Goal: Transaction & Acquisition: Purchase product/service

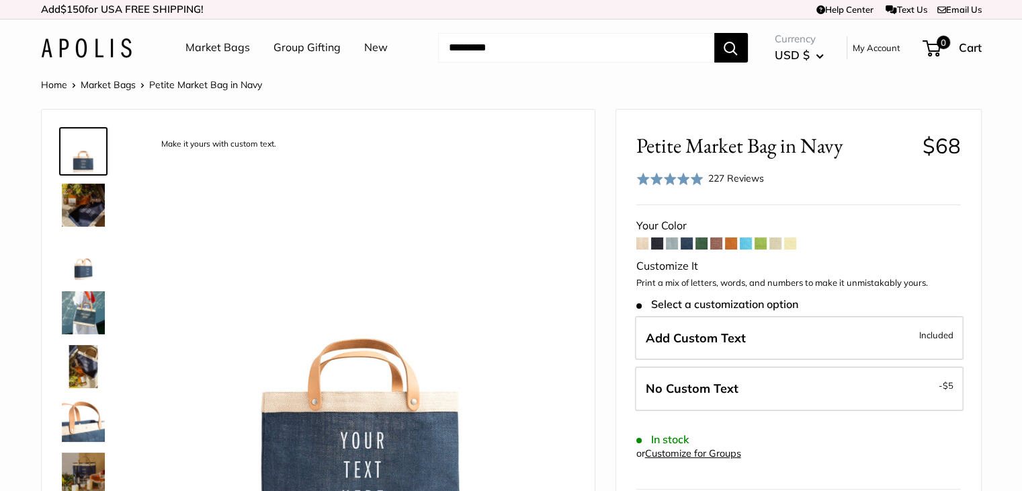
click at [217, 55] on link "Market Bags" at bounding box center [217, 48] width 65 height 20
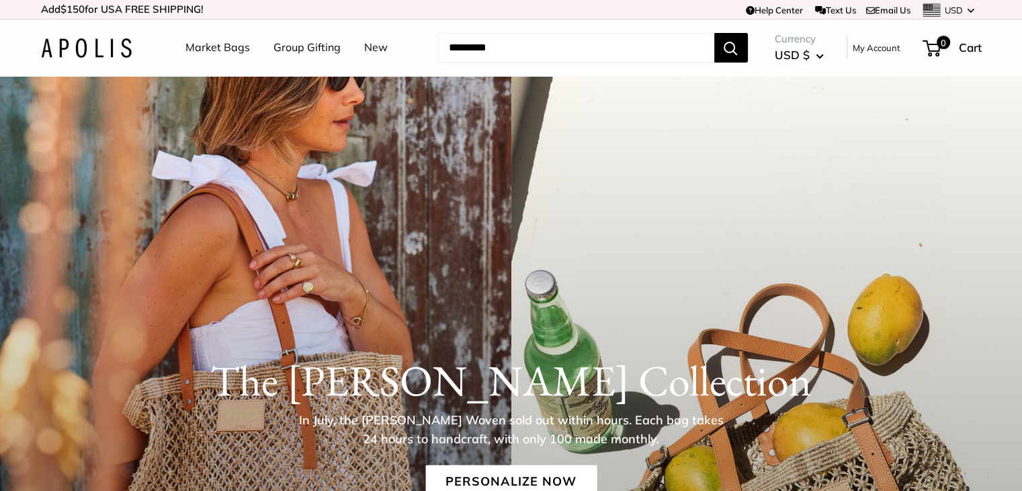
click at [95, 50] on img at bounding box center [86, 47] width 91 height 19
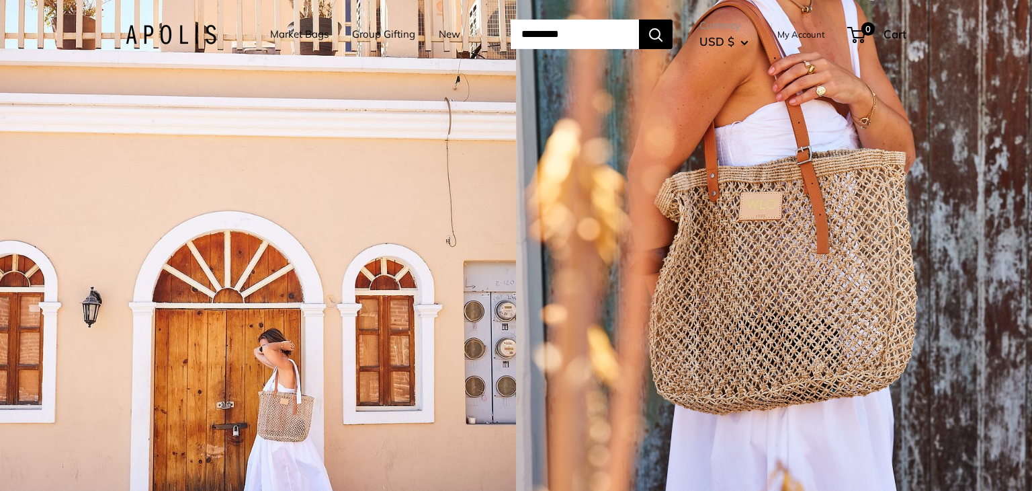
click at [274, 28] on link "Market Bags" at bounding box center [299, 34] width 58 height 19
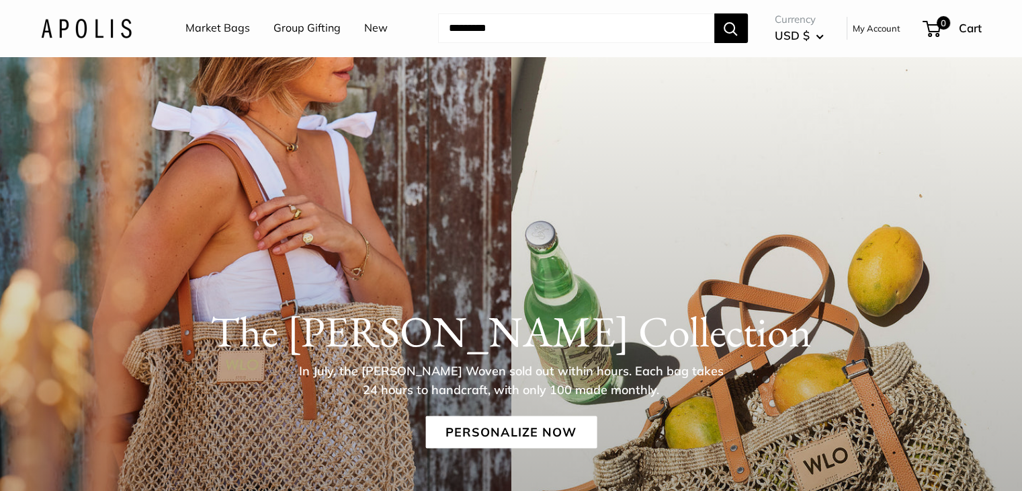
scroll to position [202, 0]
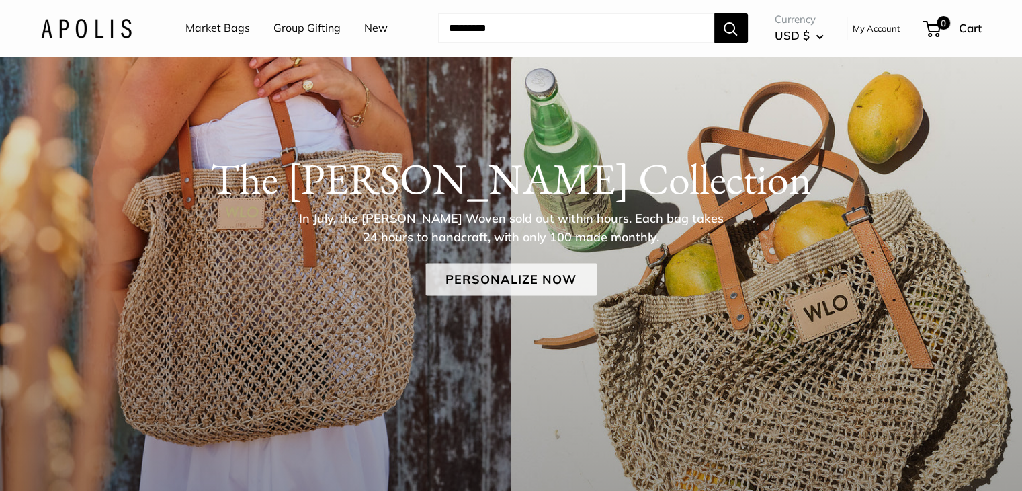
click at [530, 283] on link "Personalize Now" at bounding box center [510, 279] width 171 height 32
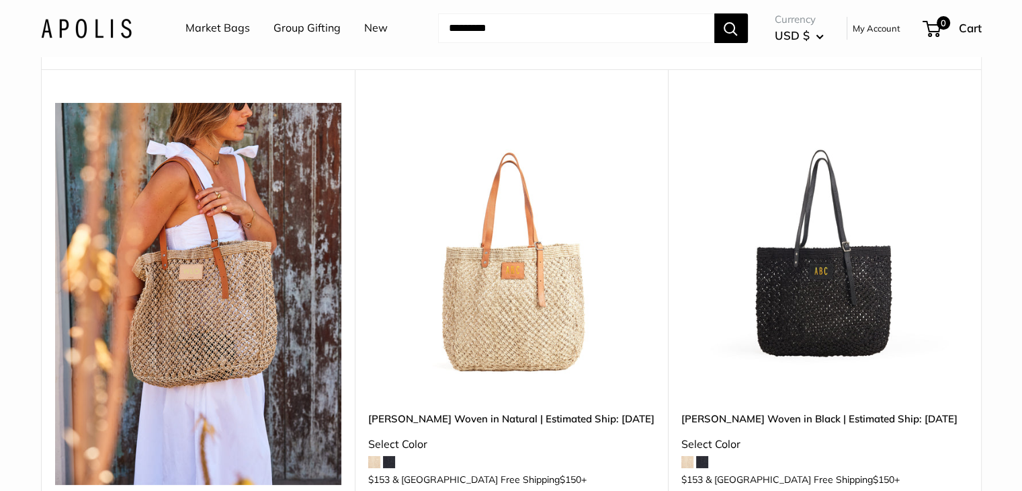
scroll to position [134, 0]
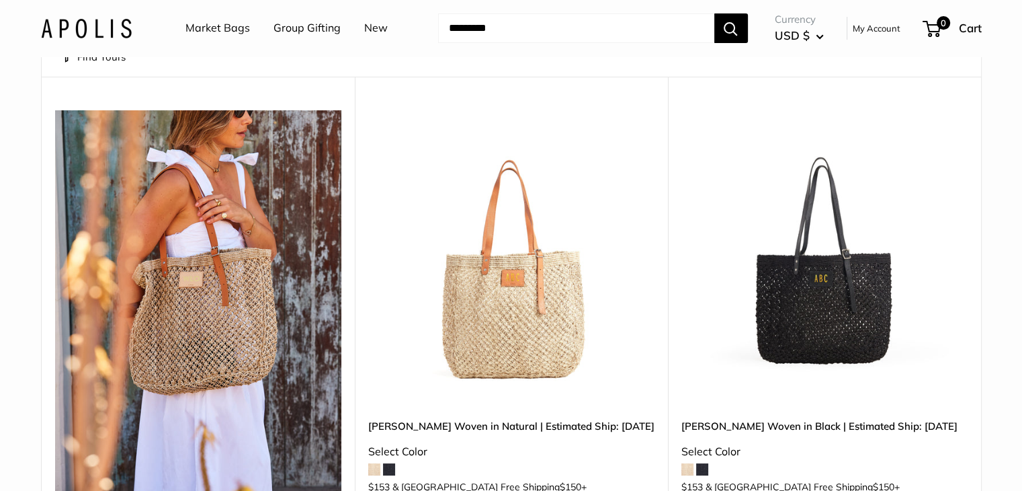
click at [0, 0] on img at bounding box center [0, 0] width 0 height 0
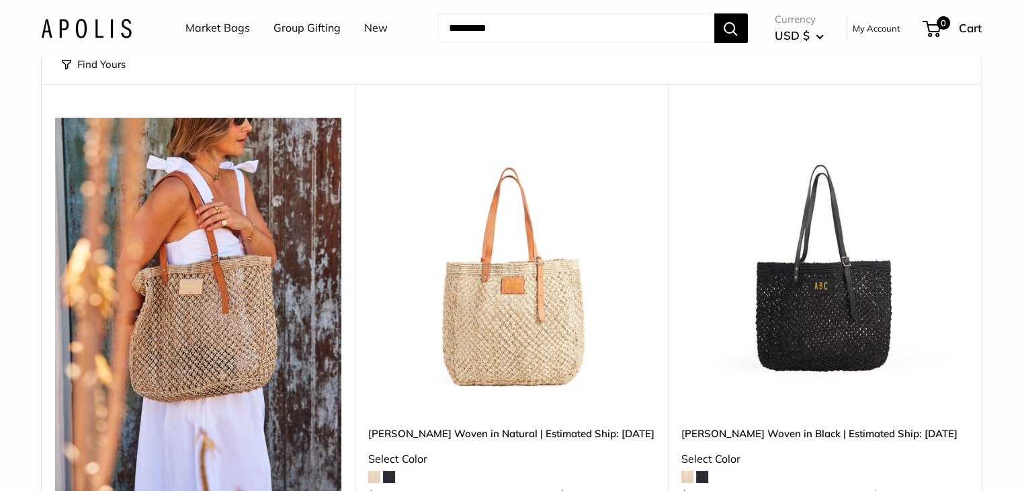
scroll to position [269, 0]
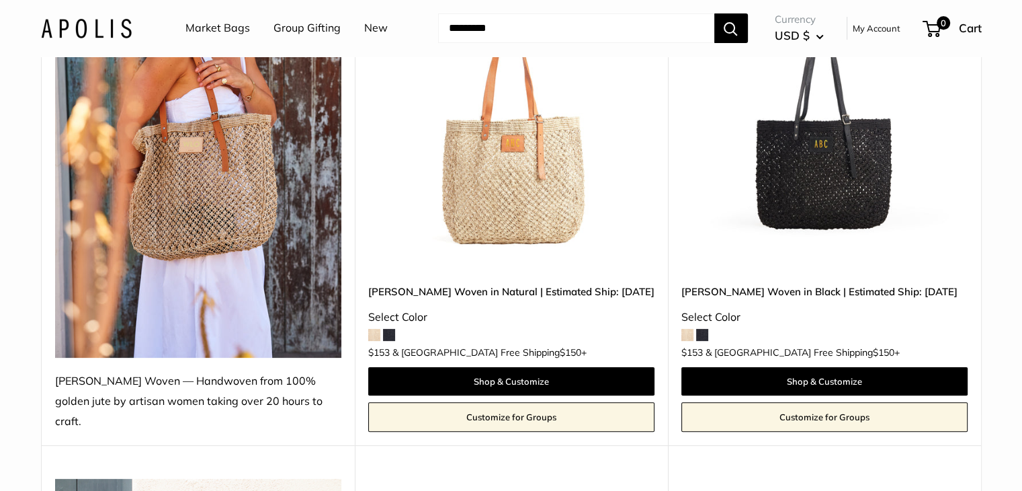
click at [0, 0] on img at bounding box center [0, 0] width 0 height 0
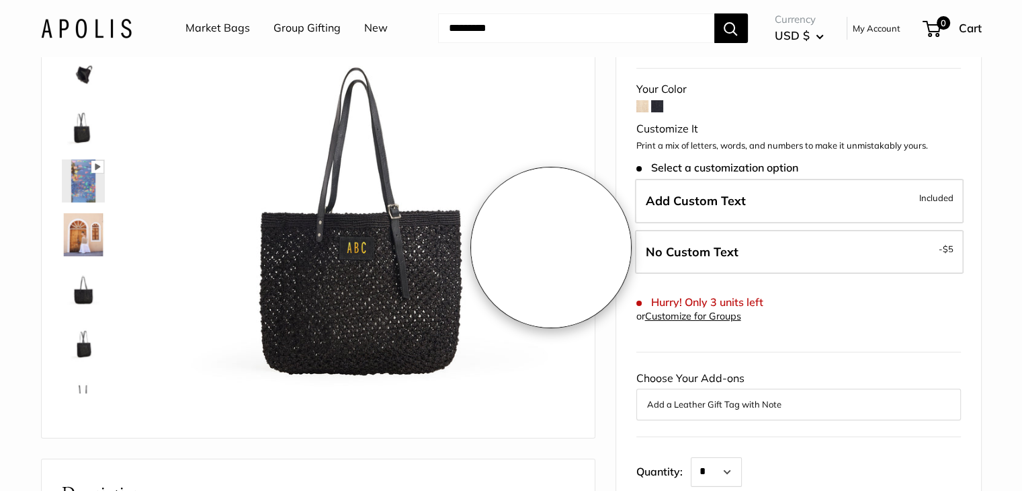
scroll to position [134, 0]
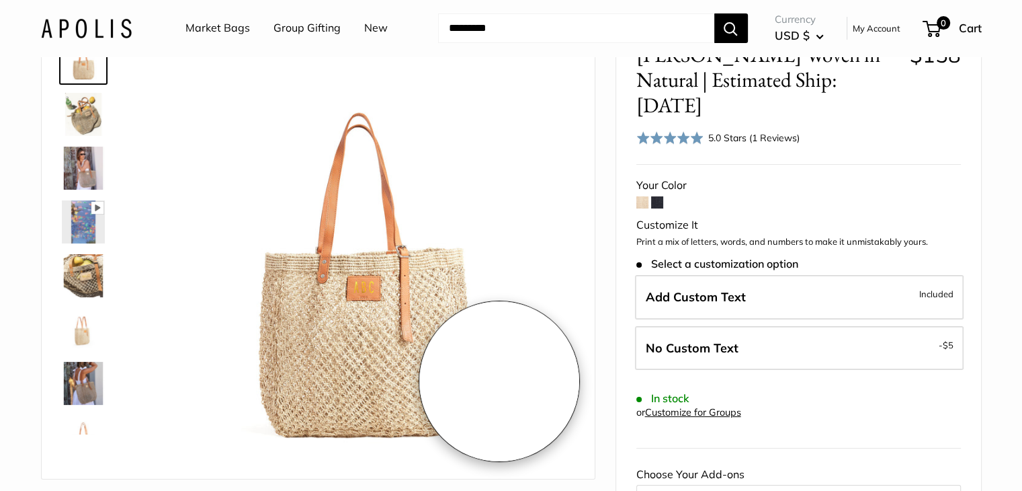
scroll to position [67, 0]
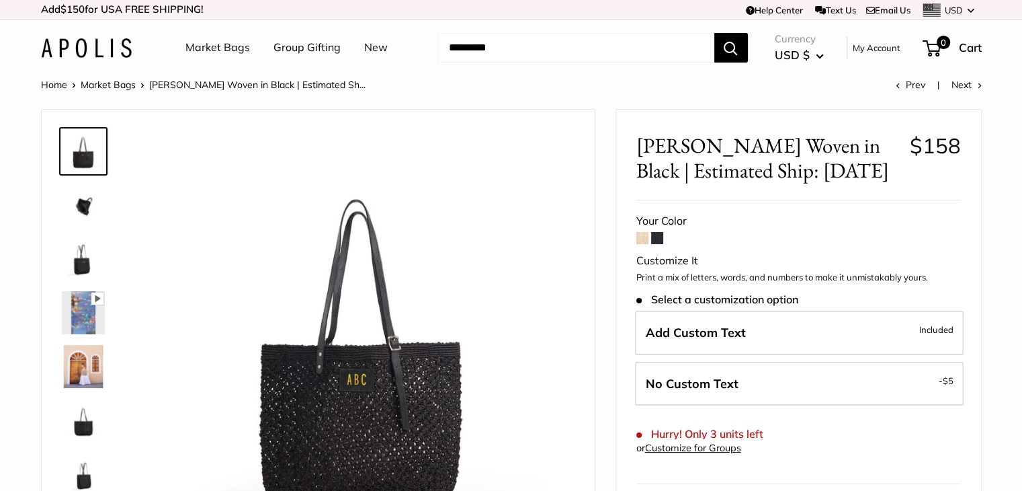
click at [73, 204] on img at bounding box center [83, 204] width 43 height 43
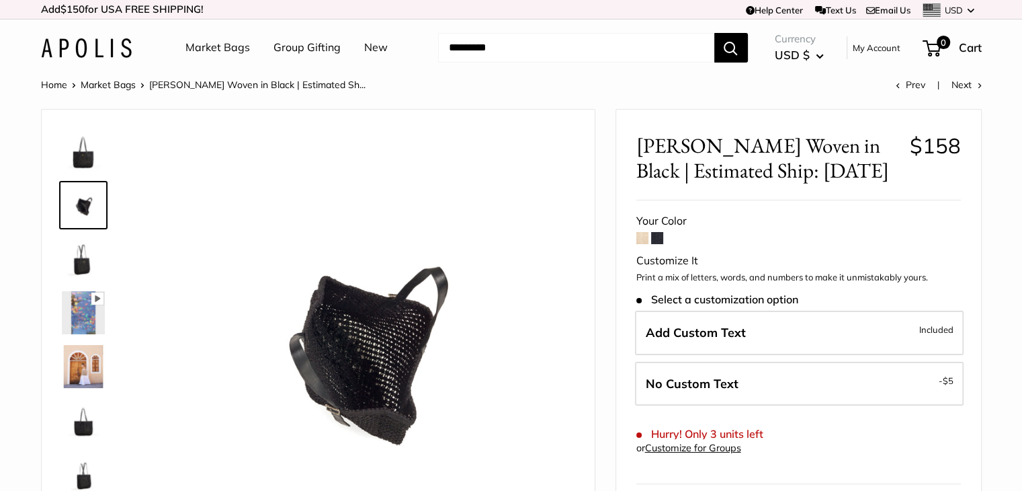
click at [87, 251] on img at bounding box center [83, 258] width 43 height 43
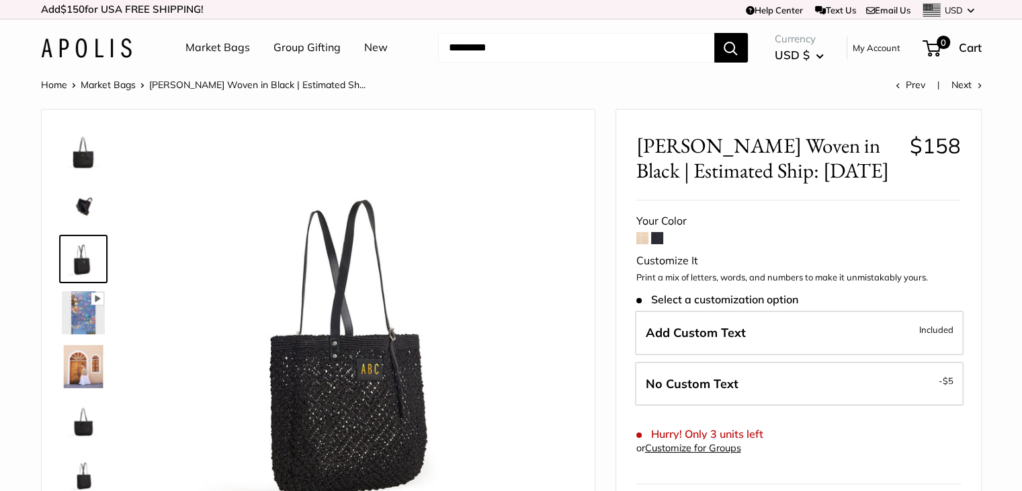
click at [78, 422] on img at bounding box center [83, 420] width 43 height 43
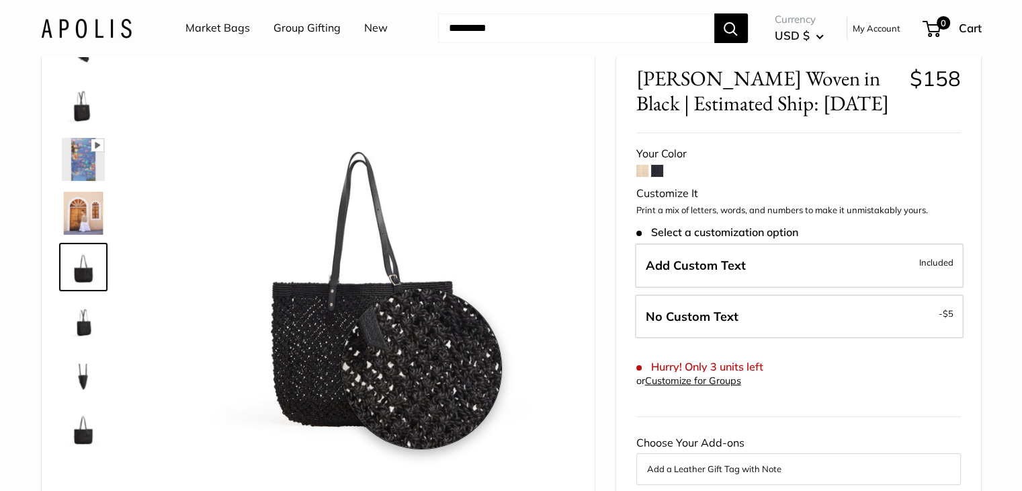
scroll to position [202, 0]
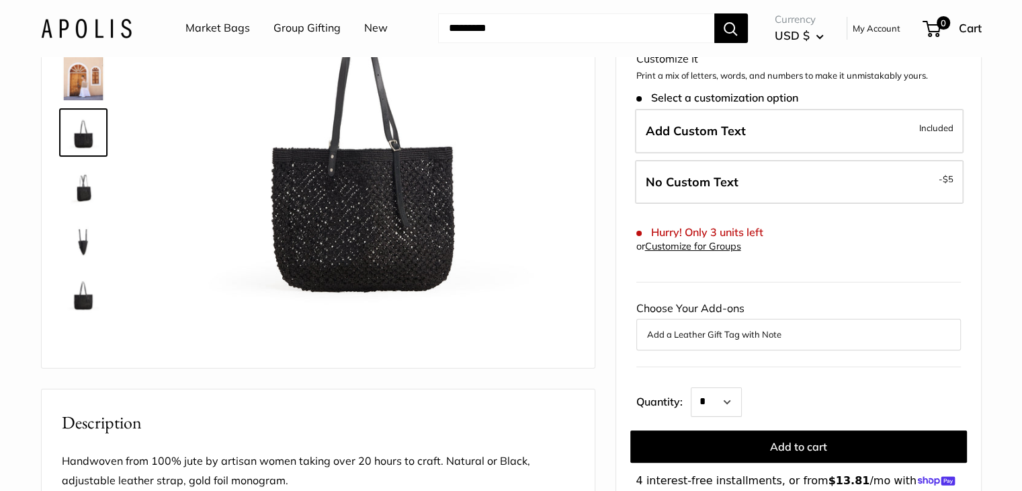
click at [76, 296] on img at bounding box center [83, 293] width 43 height 43
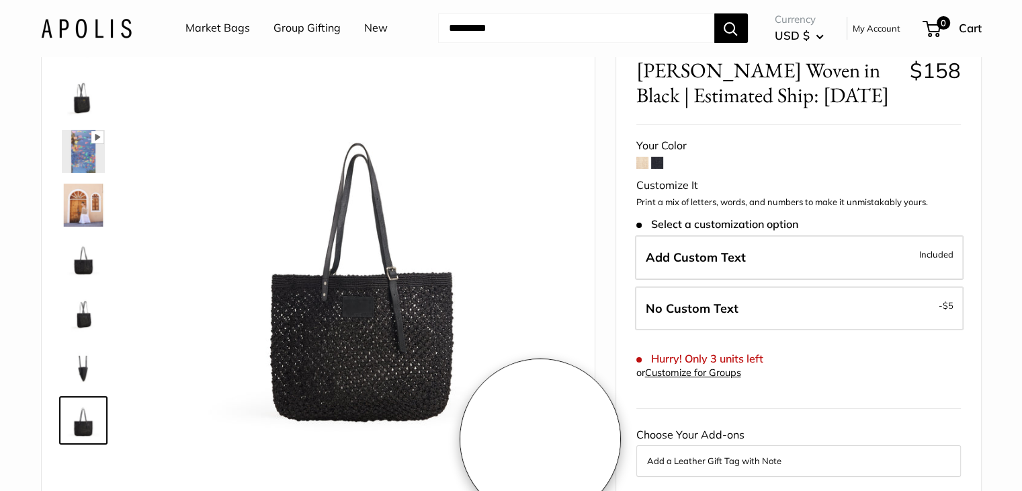
scroll to position [0, 0]
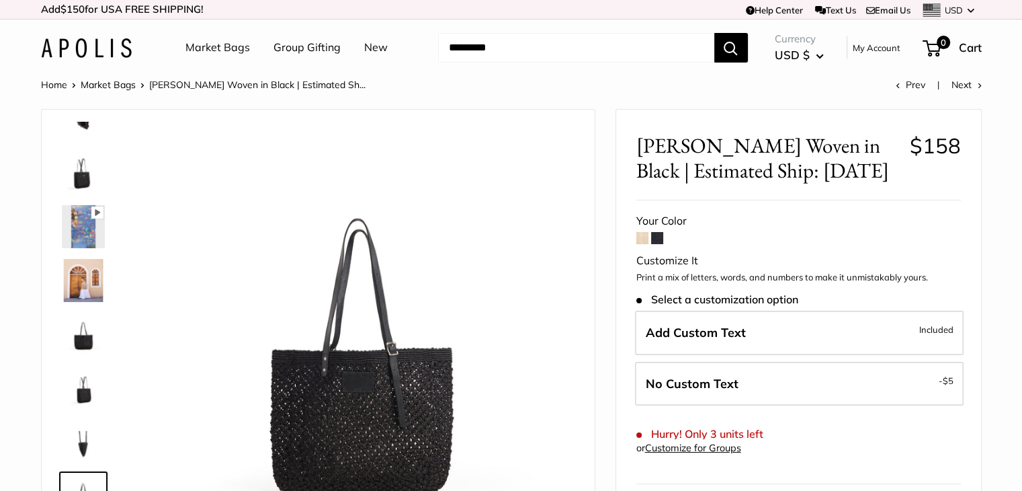
click at [87, 269] on img at bounding box center [83, 280] width 43 height 43
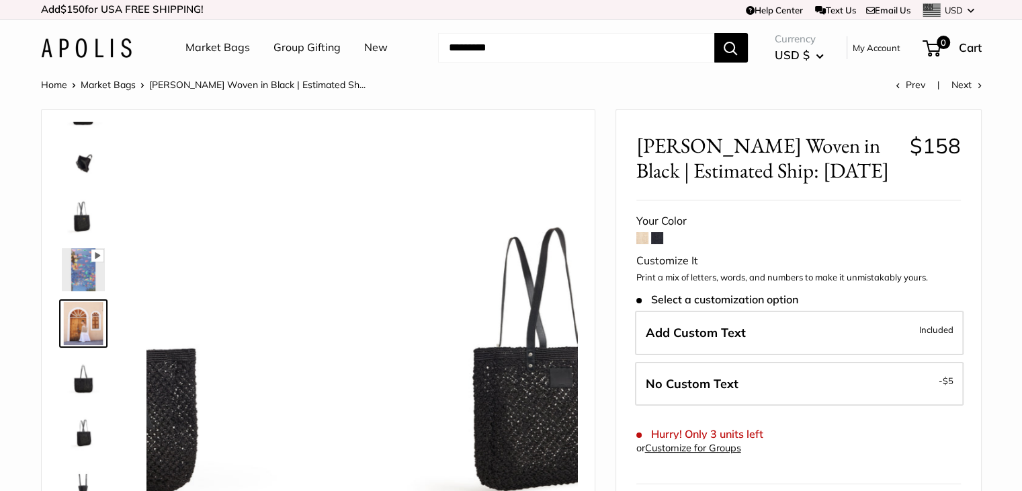
scroll to position [42, 0]
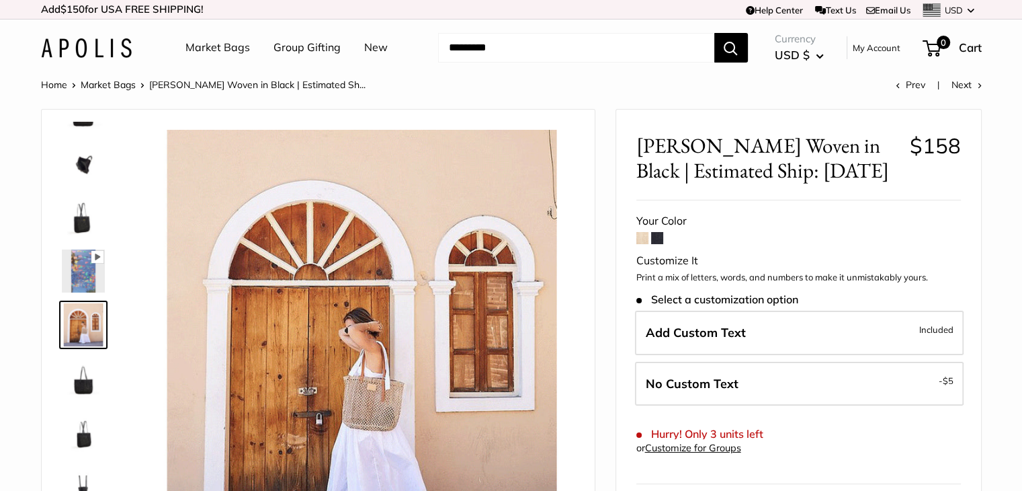
click at [87, 274] on img at bounding box center [83, 270] width 43 height 43
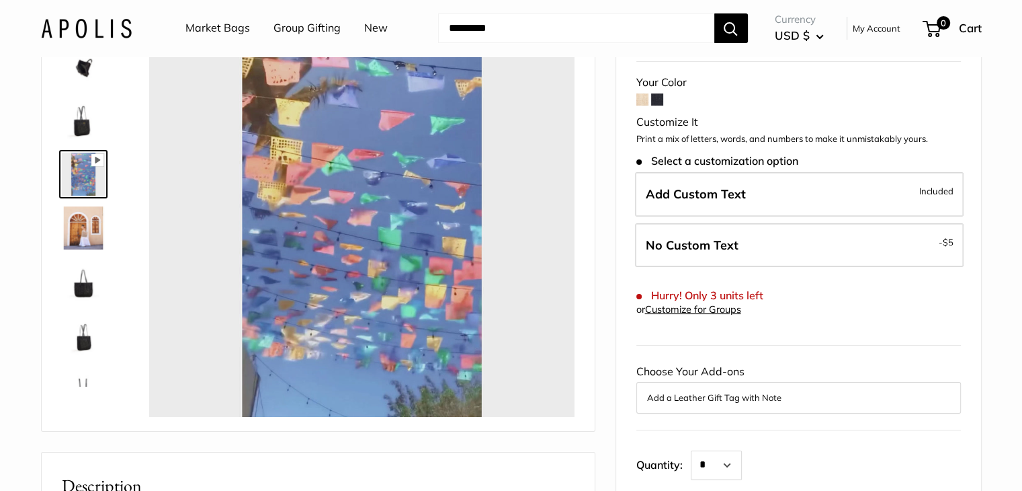
scroll to position [67, 0]
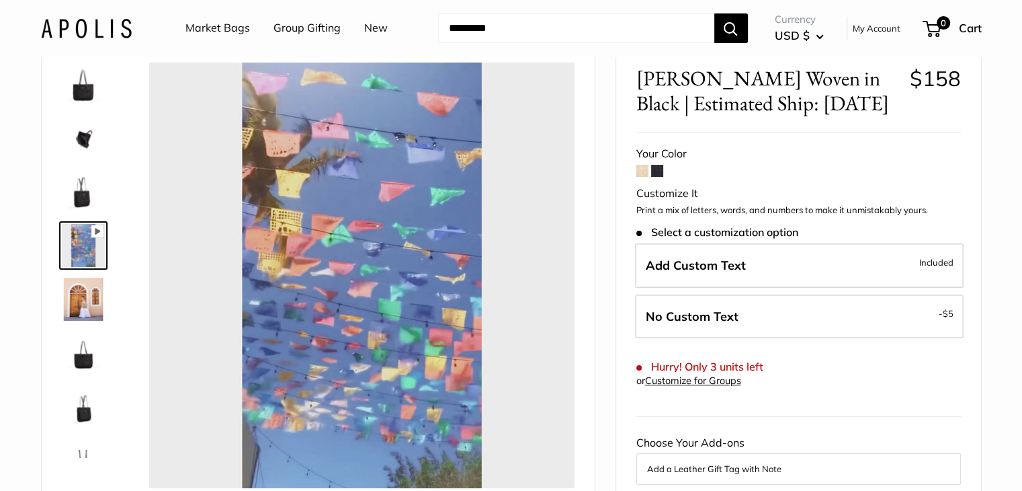
click at [86, 95] on img at bounding box center [83, 84] width 43 height 43
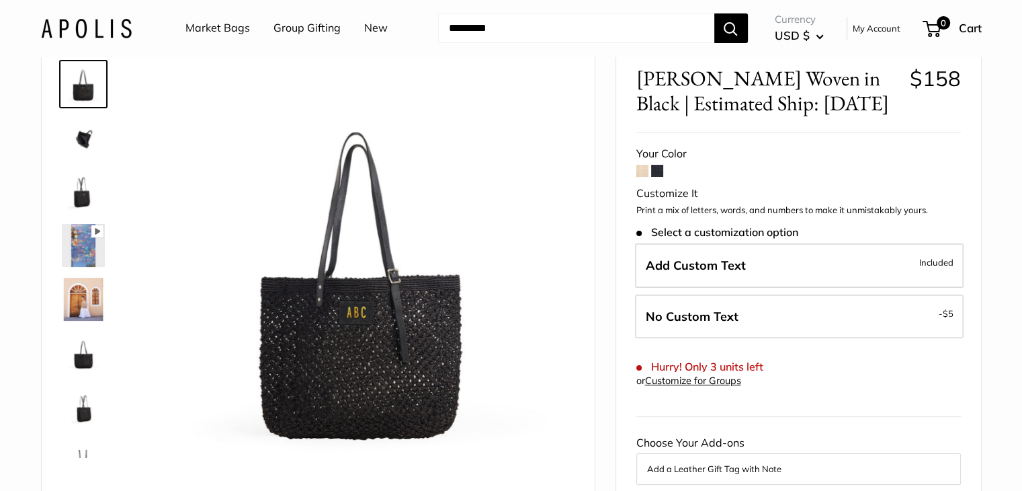
type input "*****"
click at [85, 134] on img at bounding box center [83, 137] width 43 height 43
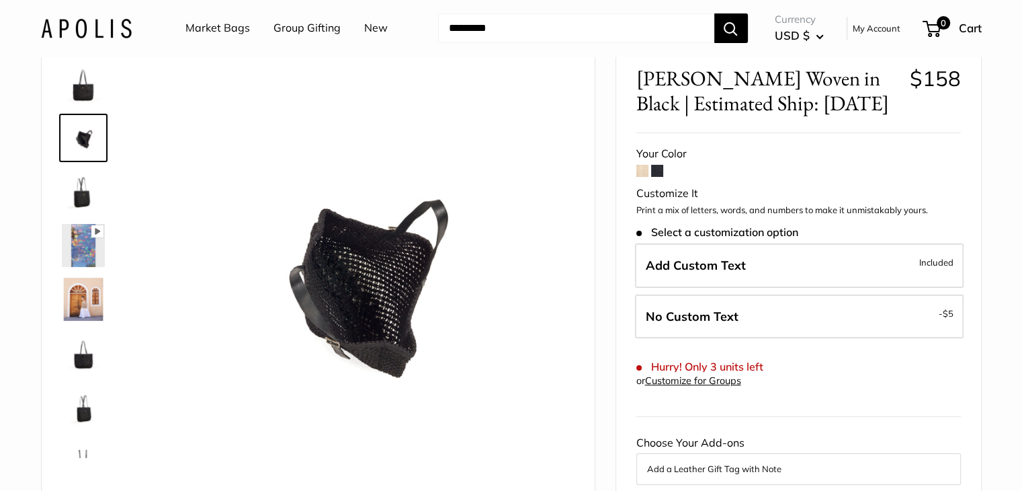
click at [91, 181] on img at bounding box center [83, 191] width 43 height 43
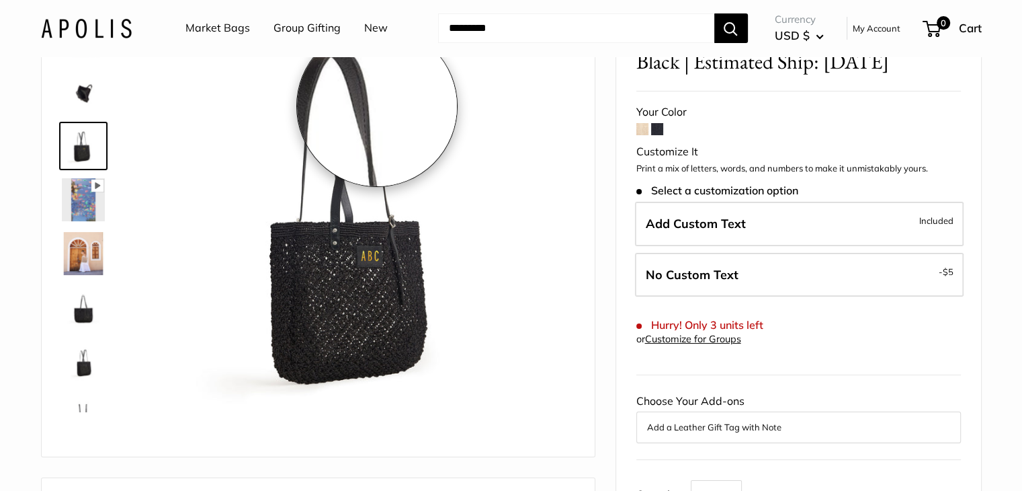
scroll to position [0, 0]
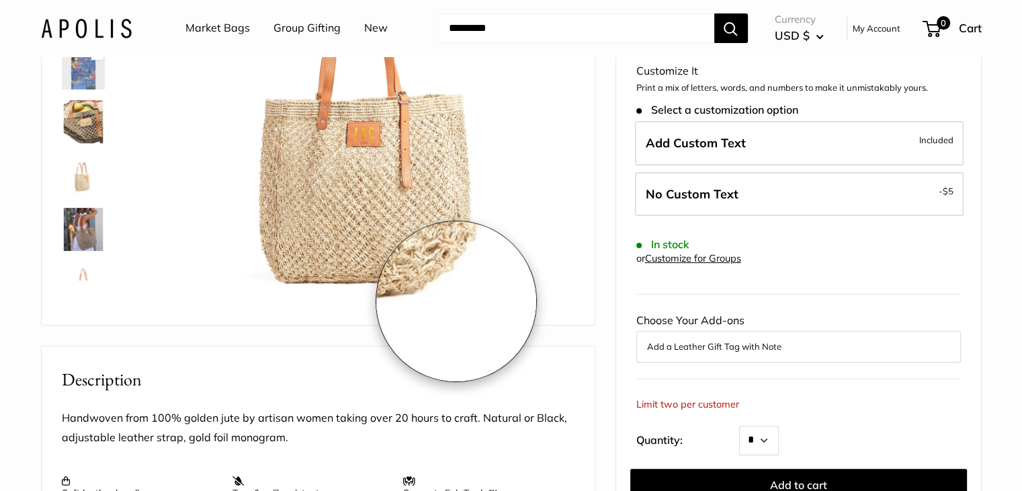
scroll to position [134, 0]
